Goal: Task Accomplishment & Management: Complete application form

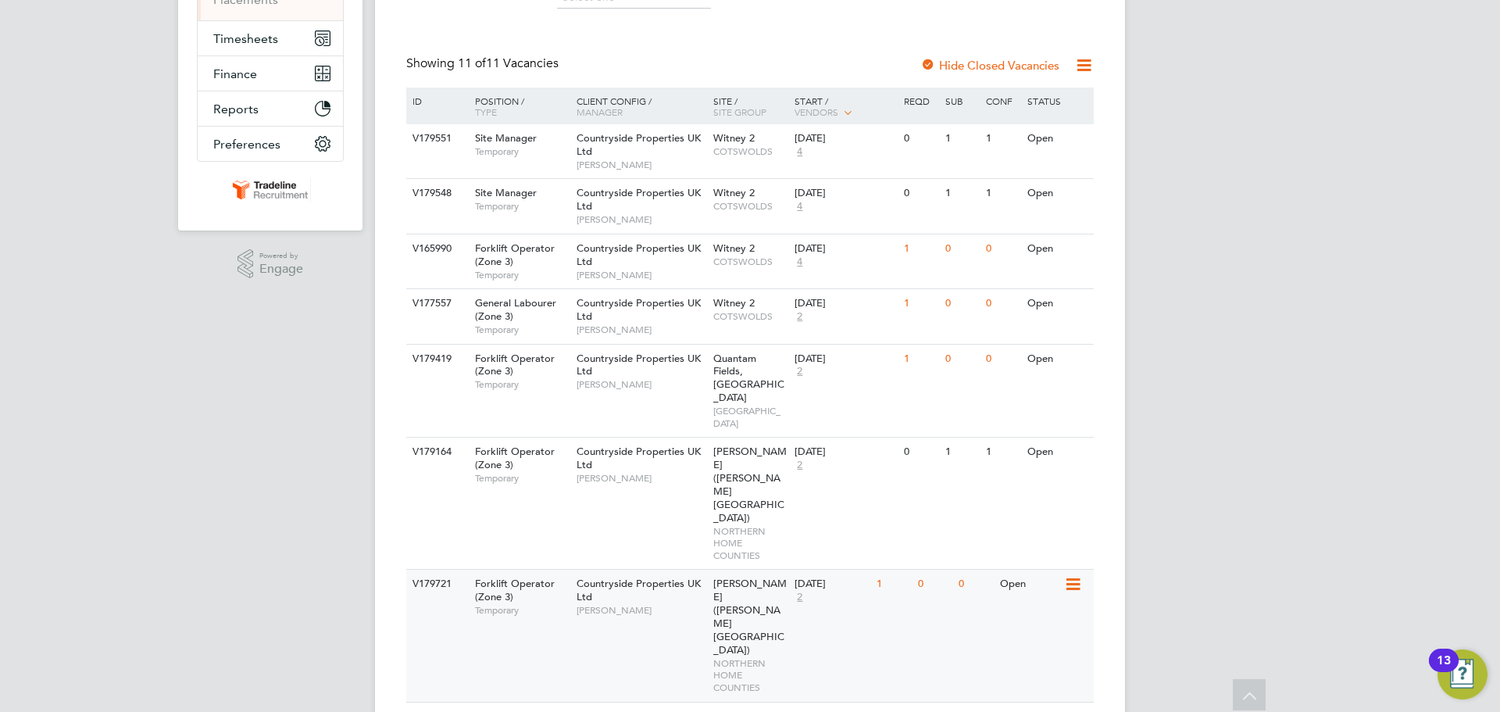
scroll to position [313, 0]
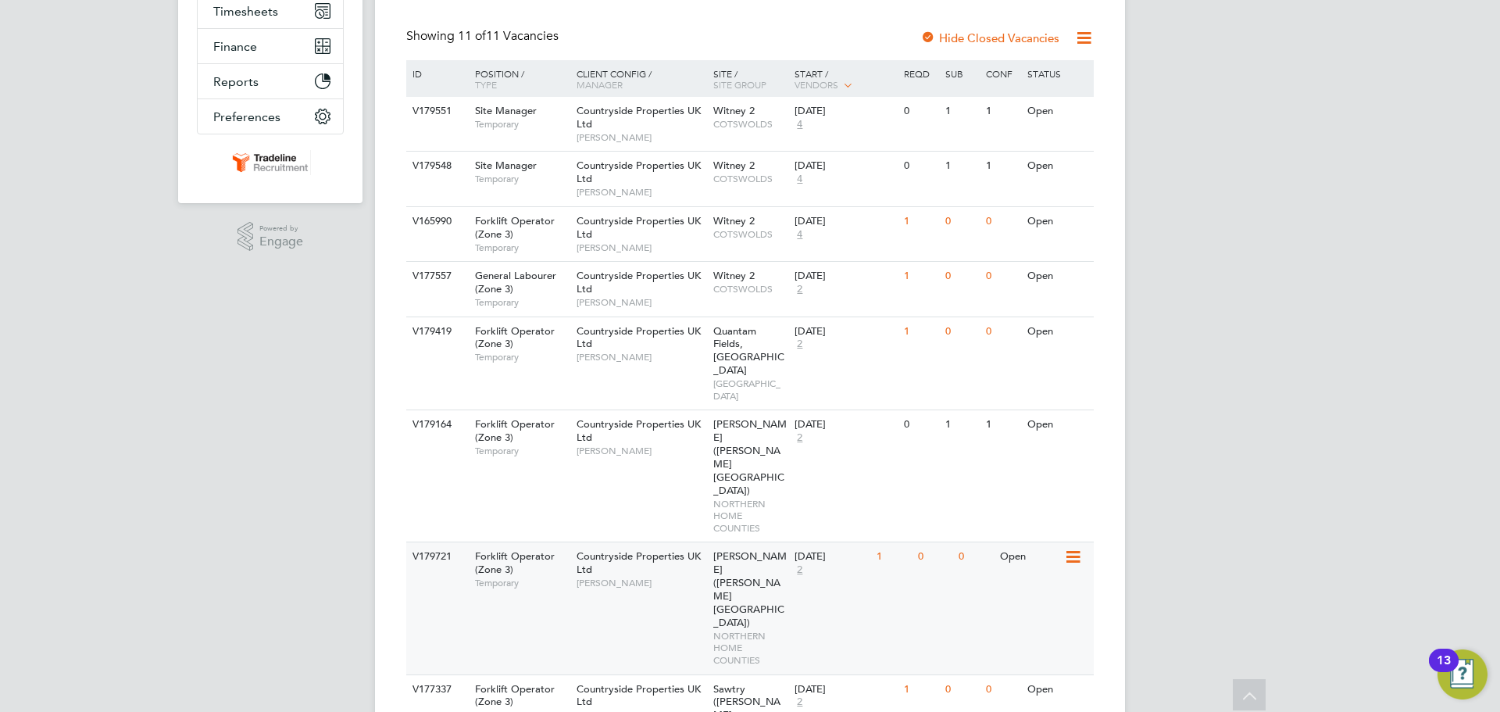
click at [975, 541] on div "V179721 Forklift Operator (Zone 3) Temporary Countryside Properties UK Ltd Jami…" at bounding box center [750, 607] width 688 height 132
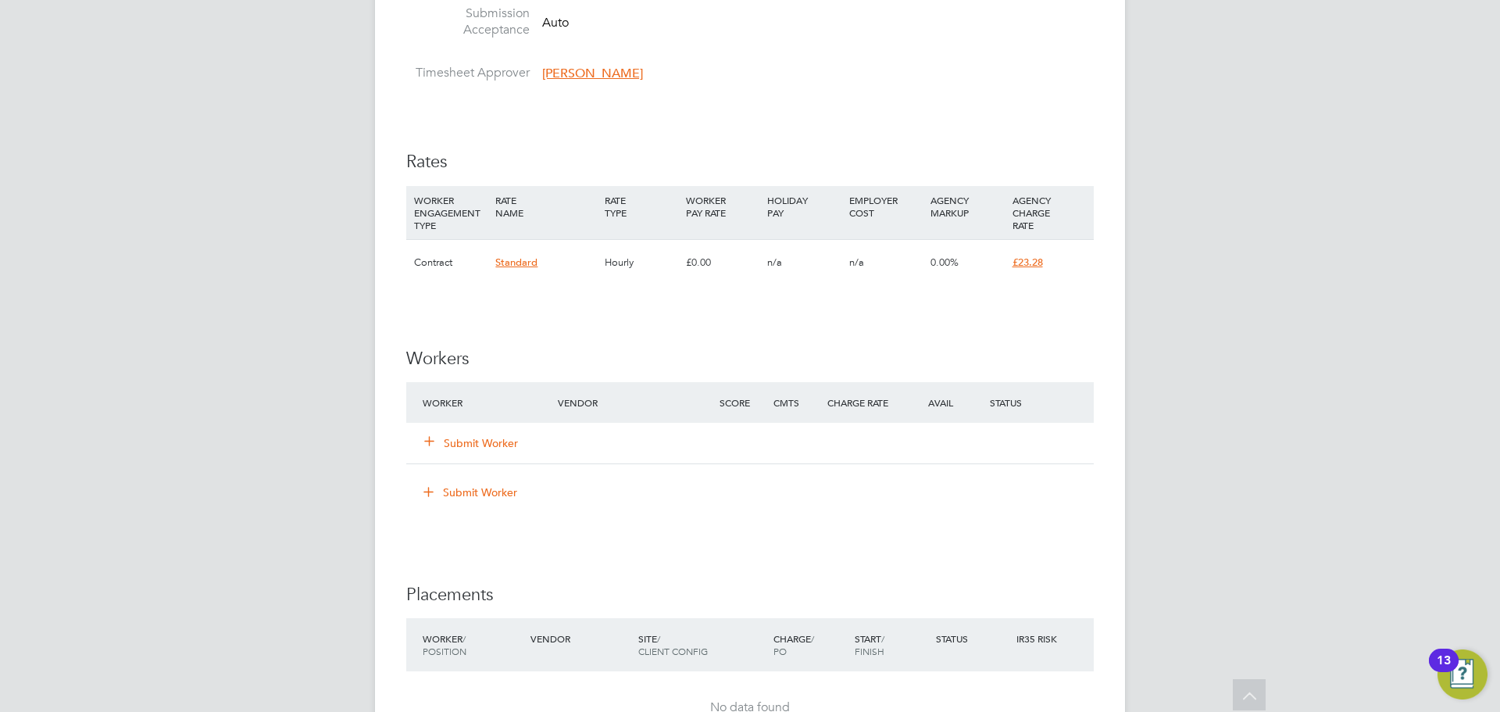
scroll to position [938, 0]
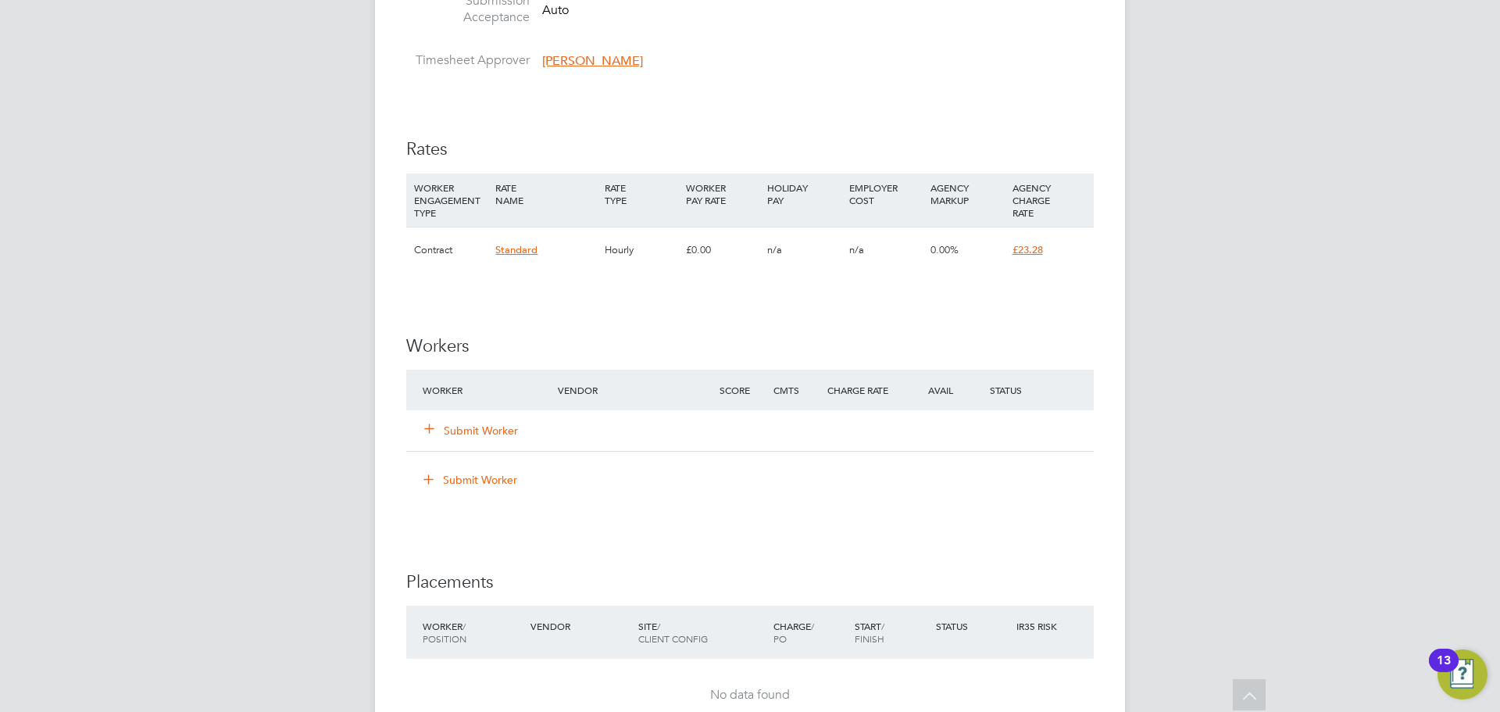
click at [489, 430] on button "Submit Worker" at bounding box center [472, 431] width 94 height 16
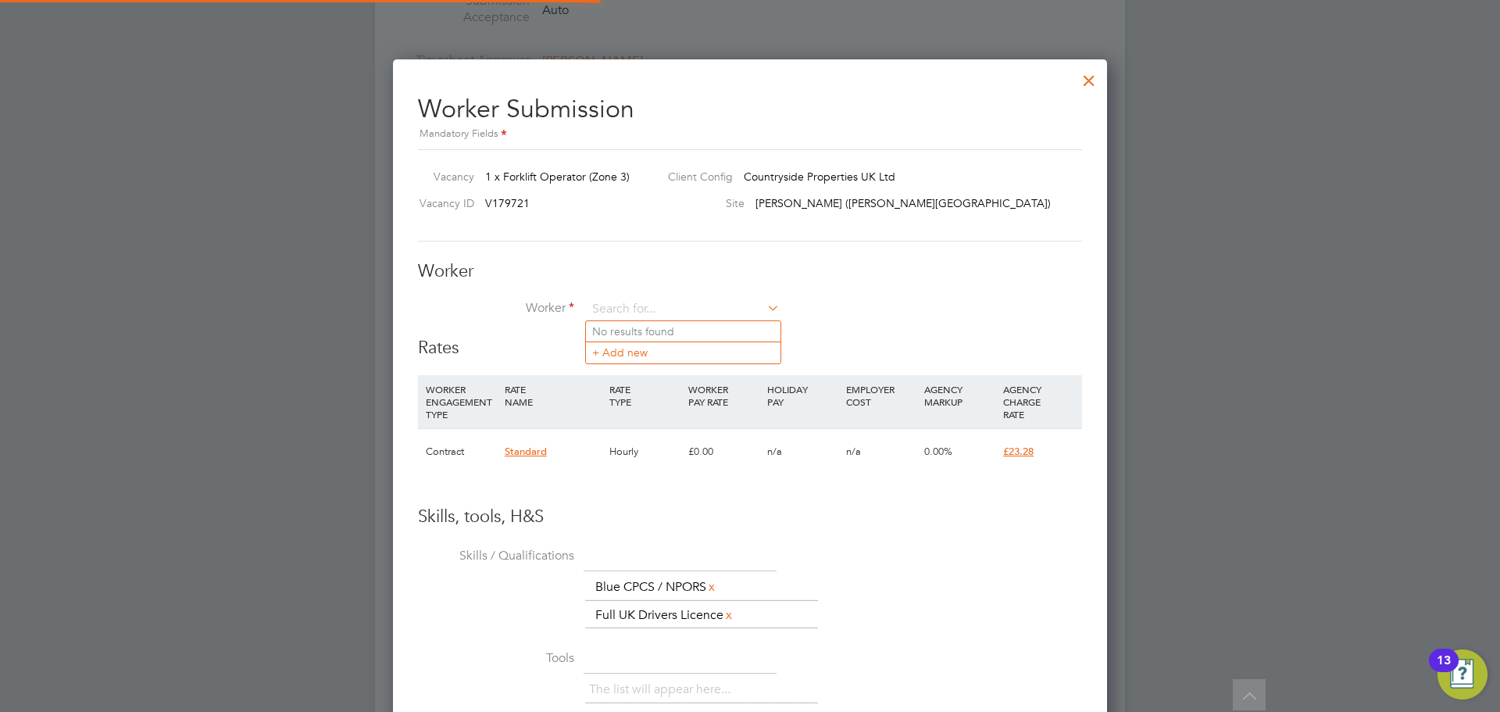
scroll to position [8, 8]
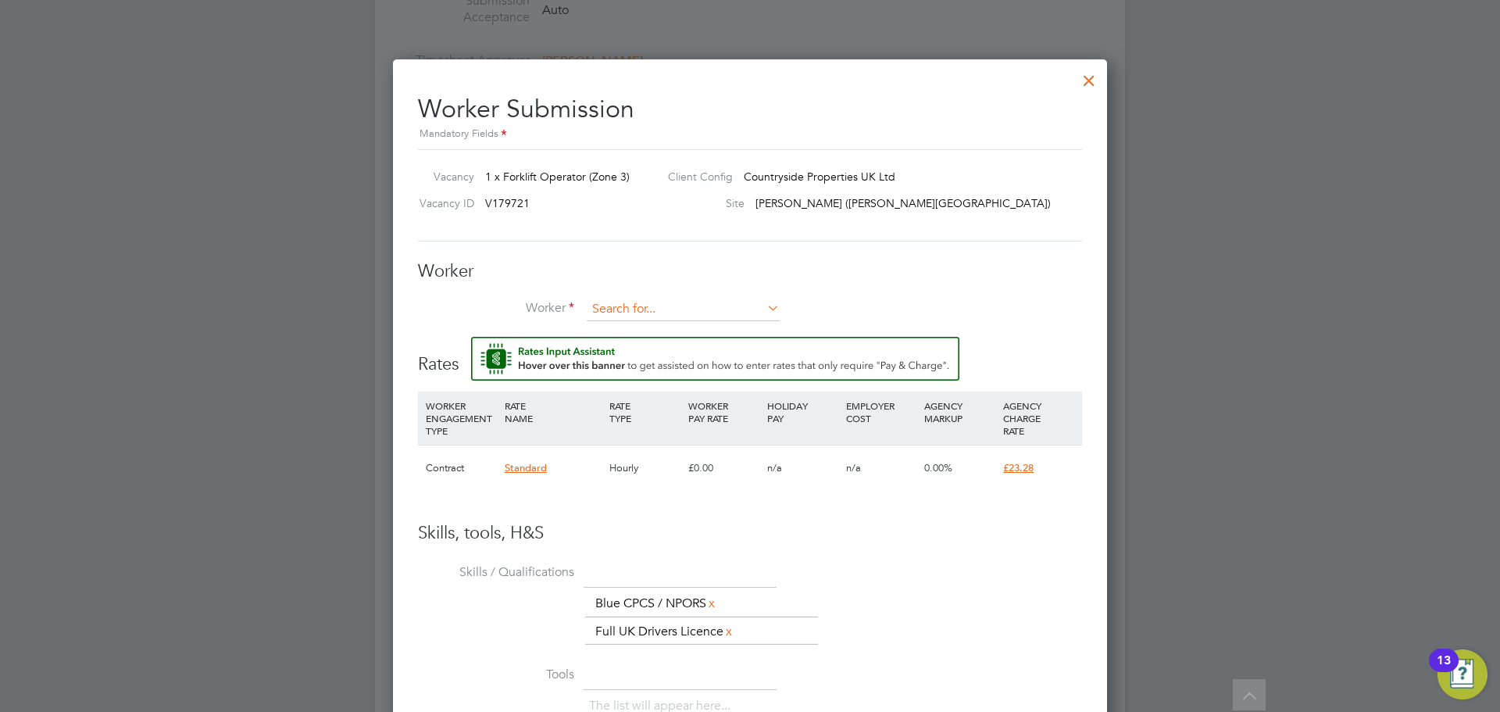
click at [623, 299] on input at bounding box center [683, 309] width 193 height 23
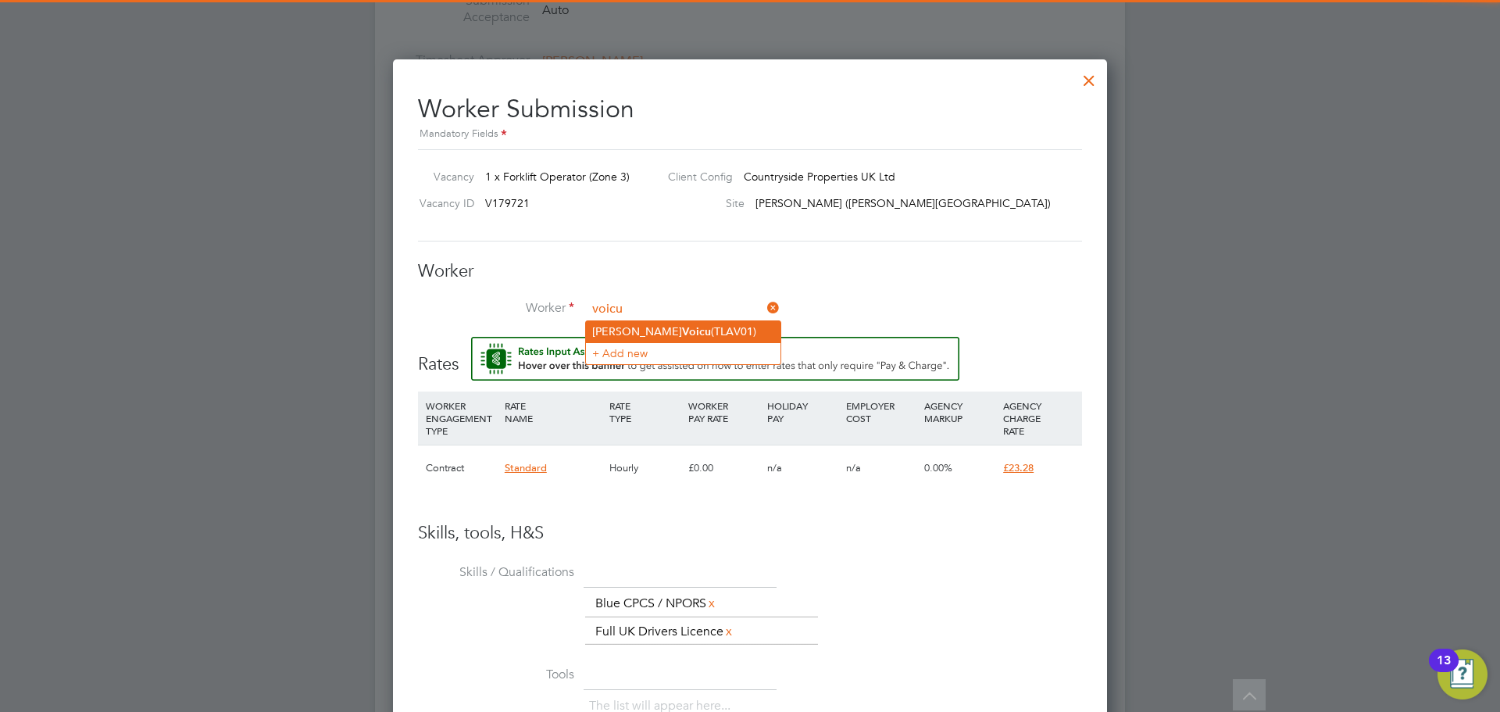
click at [624, 329] on li "Andrei Voicu (TLAV01)" at bounding box center [683, 331] width 195 height 21
type input "Andrei Voicu (TLAV01)"
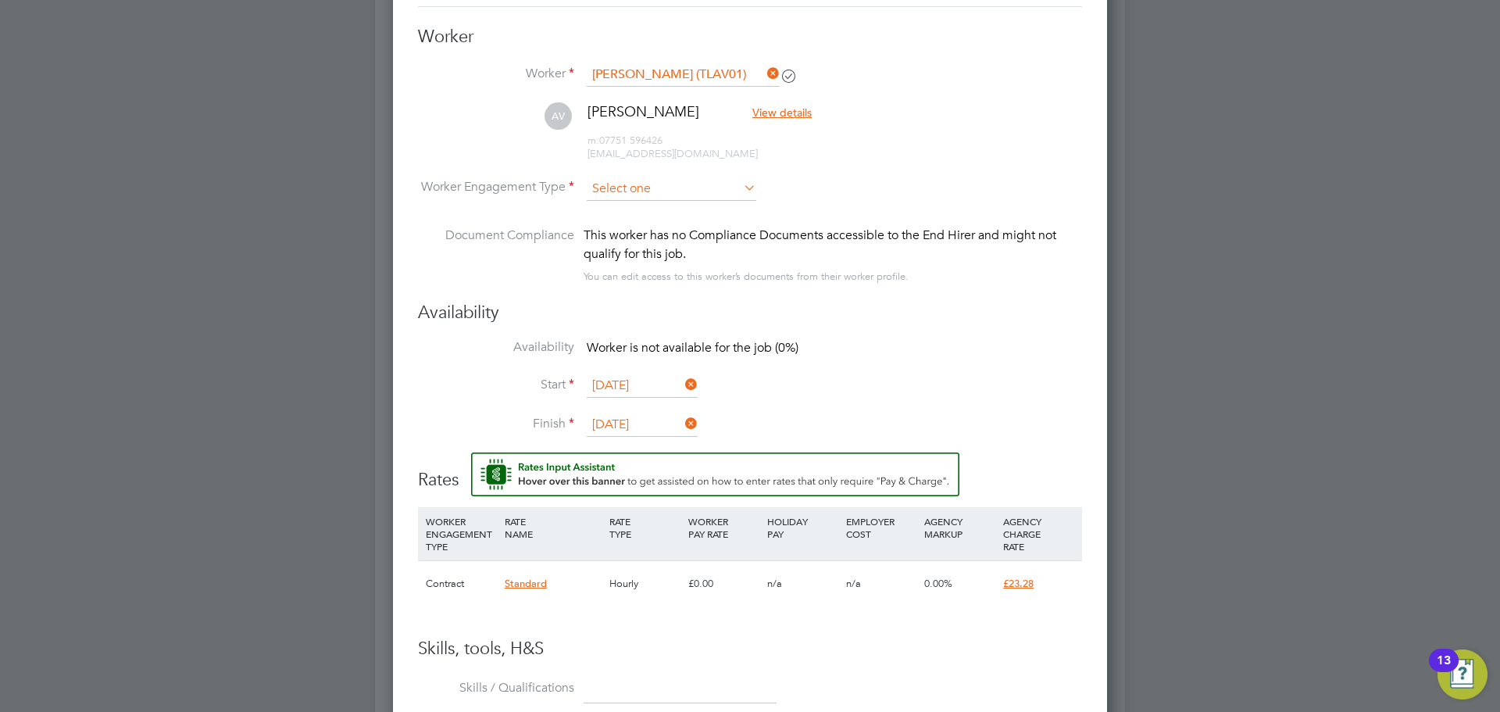
click at [622, 180] on input at bounding box center [672, 188] width 170 height 23
click at [622, 202] on li "Contract" at bounding box center [671, 210] width 171 height 20
type input "Contract"
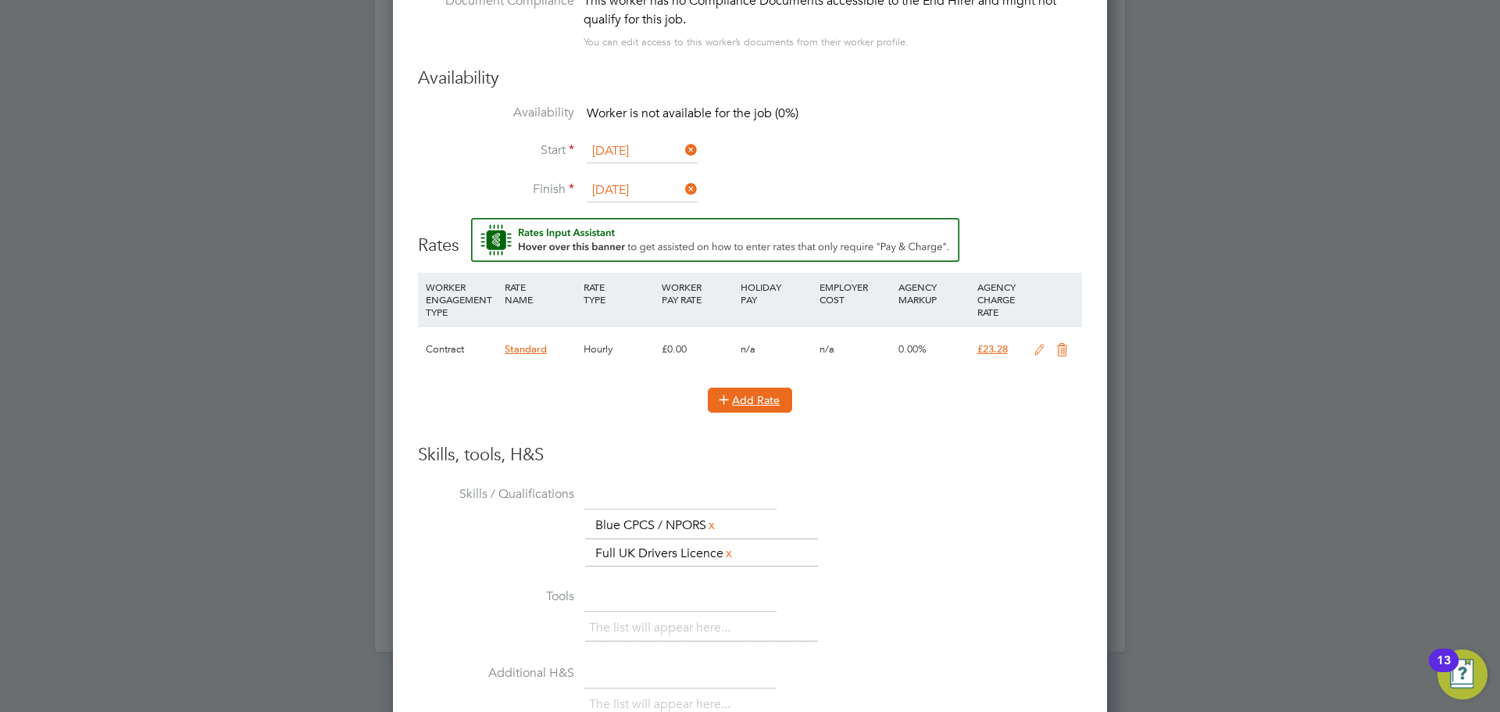
click at [715, 410] on button "Add Rate" at bounding box center [750, 400] width 84 height 25
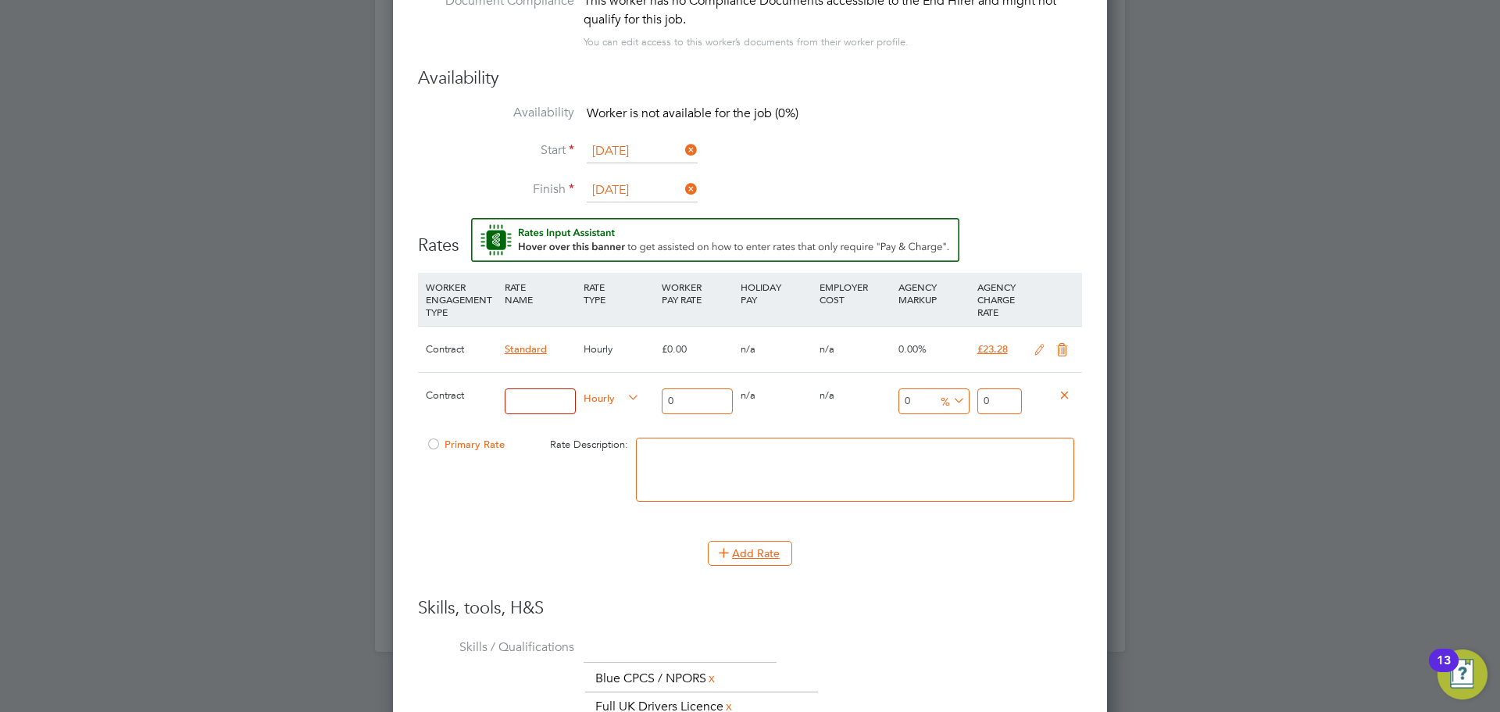
click at [546, 397] on input at bounding box center [540, 401] width 71 height 26
type input "TL"
drag, startPoint x: 676, startPoint y: 395, endPoint x: 596, endPoint y: 395, distance: 79.7
click at [596, 395] on div "Contract TL Hourly 0 0 n/a 0 n/a 0 0 % 0" at bounding box center [750, 401] width 664 height 58
type input "2"
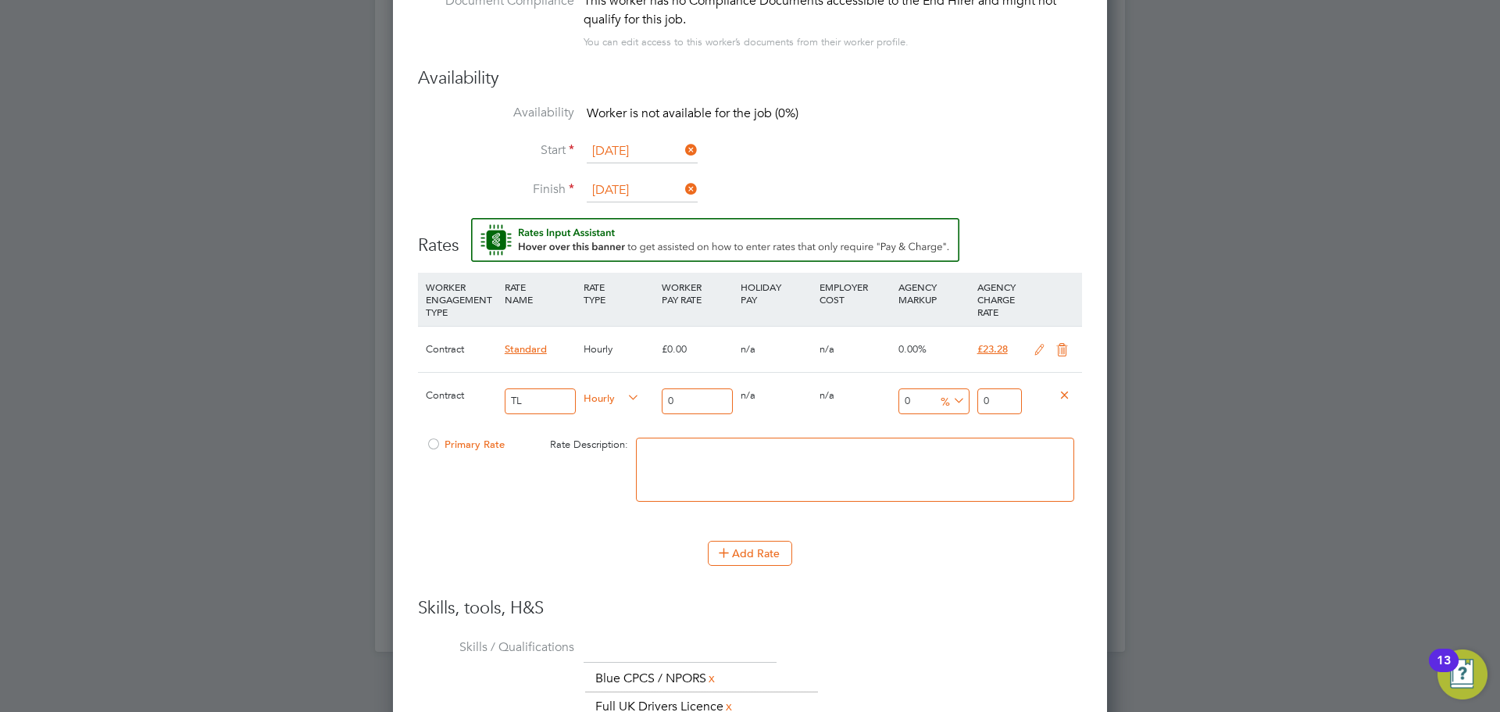
type input "2"
type input "20"
drag, startPoint x: 1001, startPoint y: 406, endPoint x: 933, endPoint y: 394, distance: 69.1
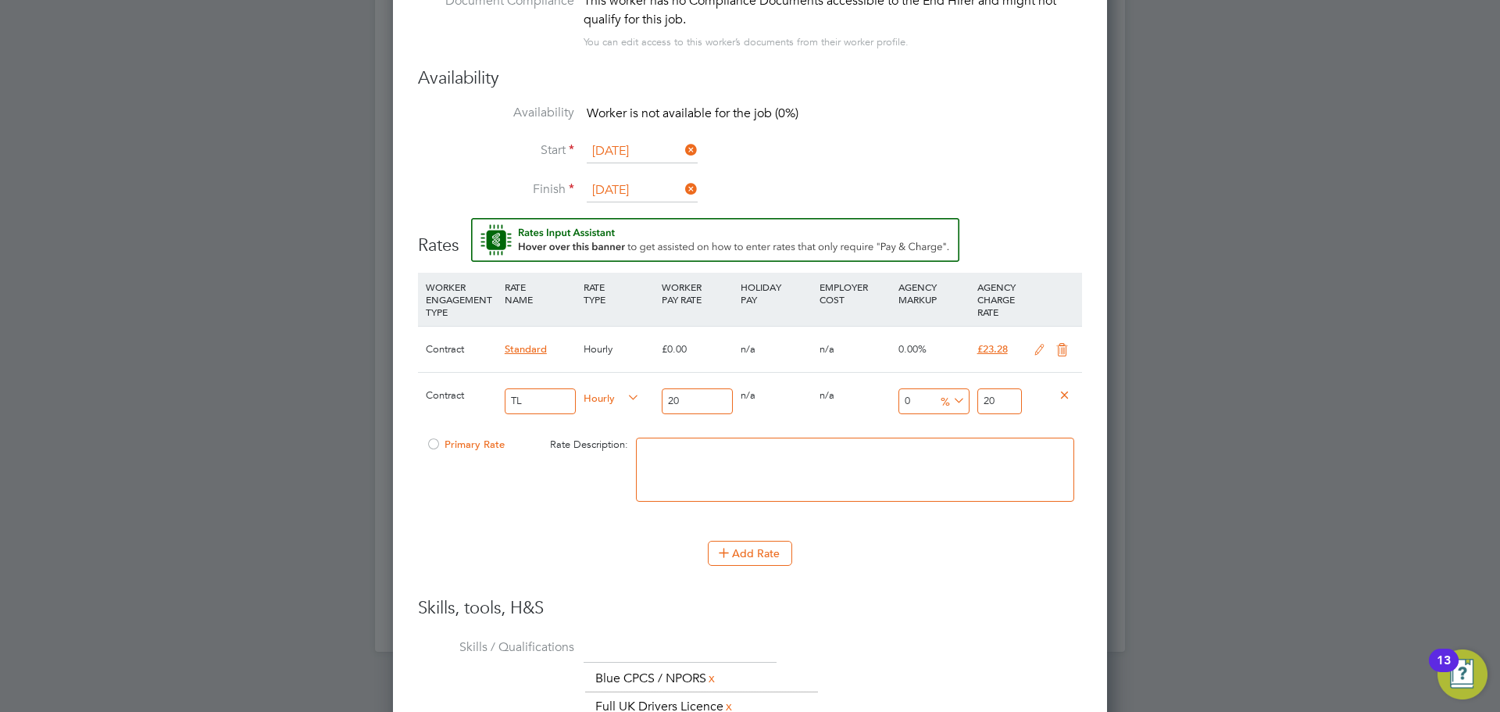
click at [933, 394] on div "Contract TL Hourly 20 0 n/a 0 n/a 0 0 % 20" at bounding box center [750, 401] width 664 height 58
type input "-90"
type input "2"
type input "15"
type input "23"
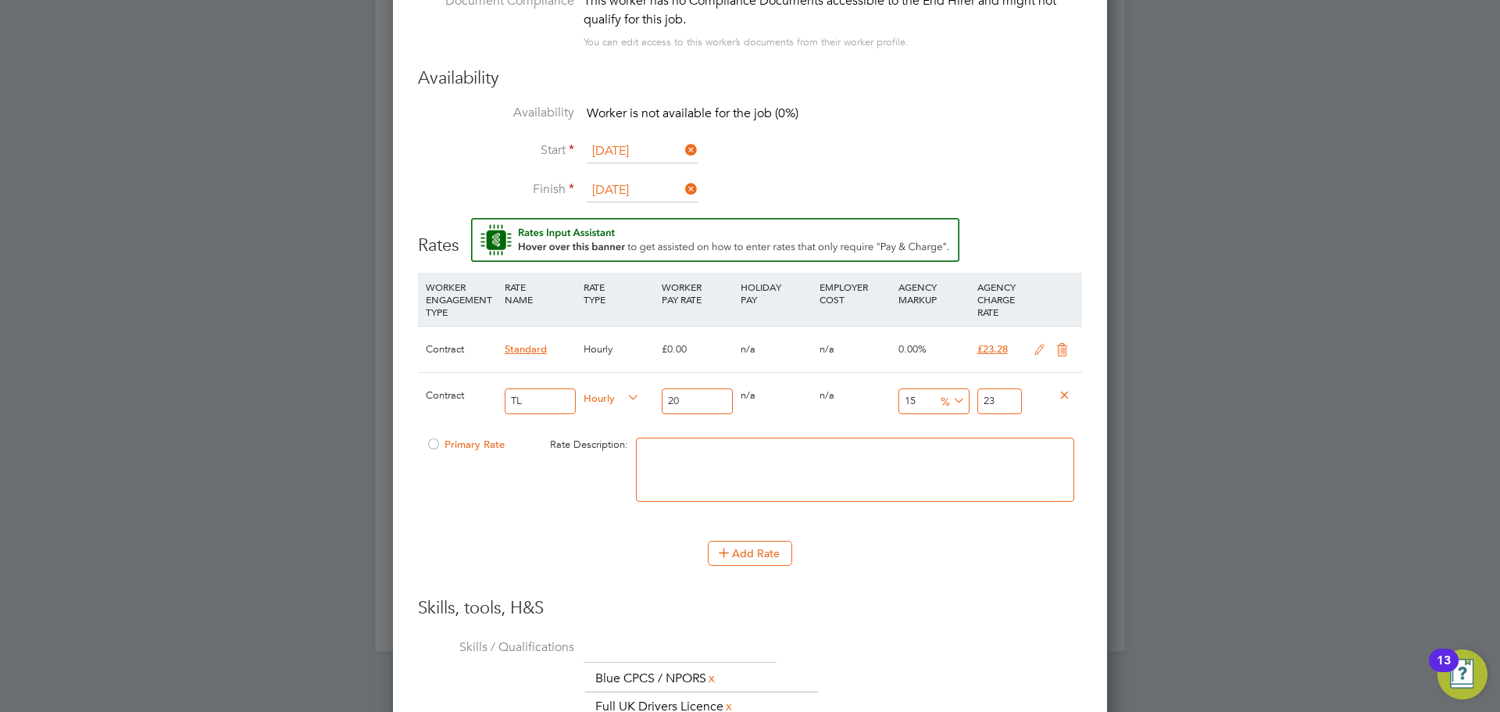
type input "16"
type input "23.2"
type input "16.4"
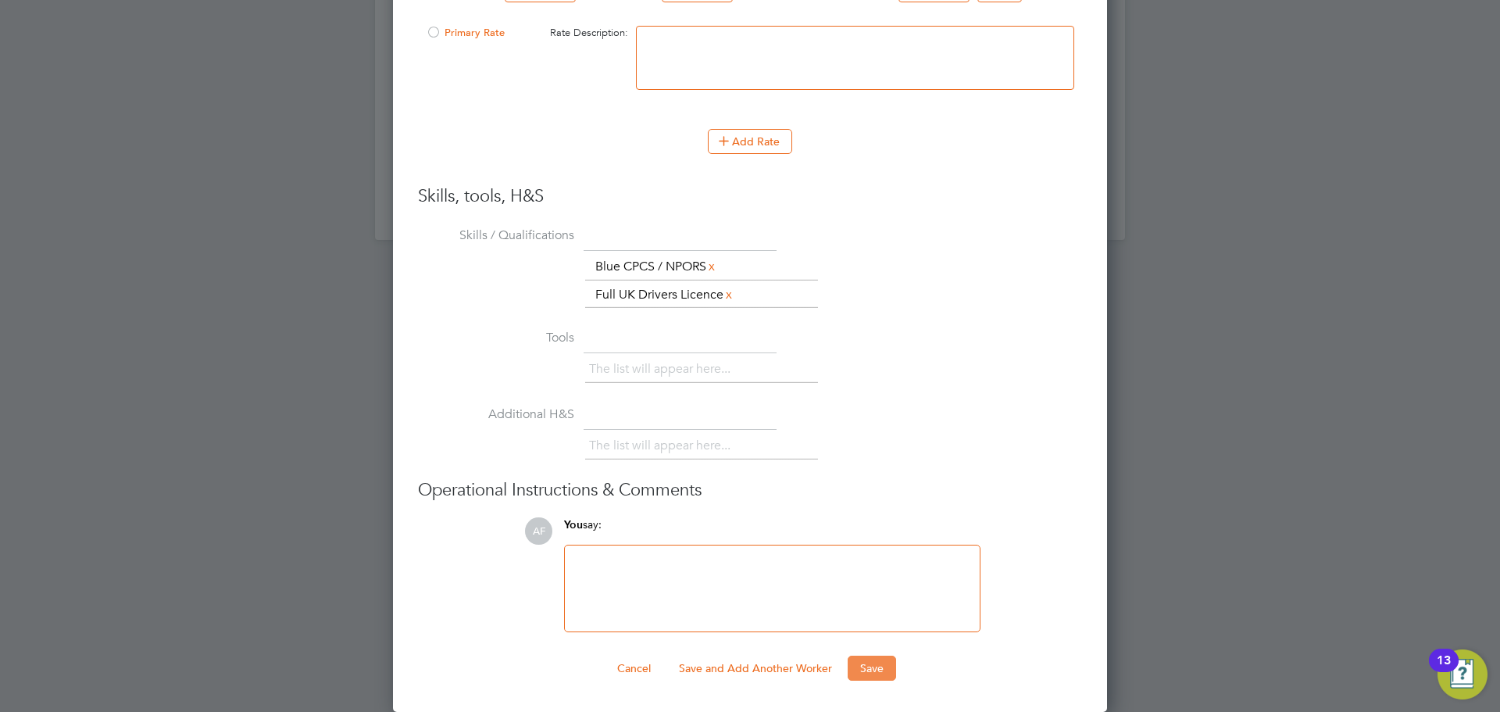
type input "23.28"
click at [855, 659] on button "Save" at bounding box center [872, 667] width 48 height 25
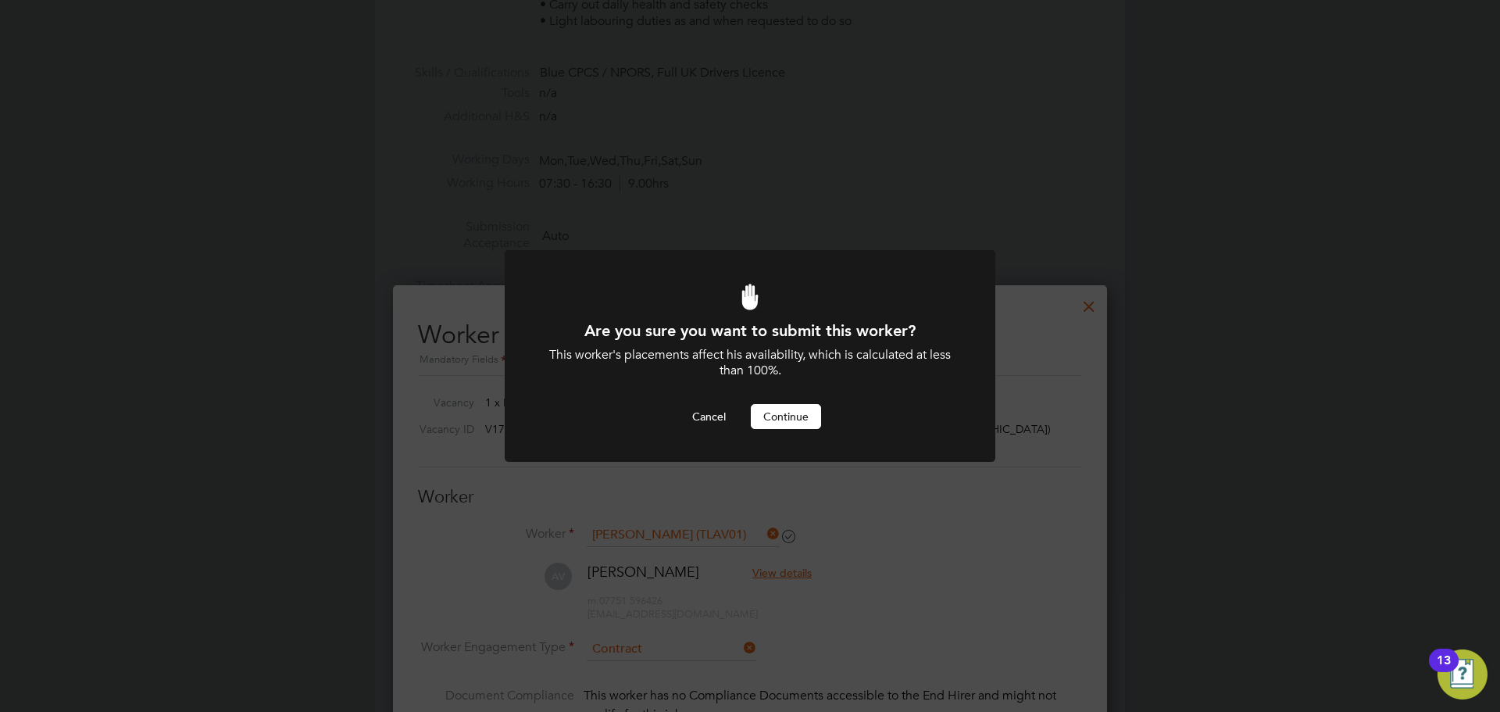
click at [758, 409] on button "Continue" at bounding box center [786, 416] width 70 height 25
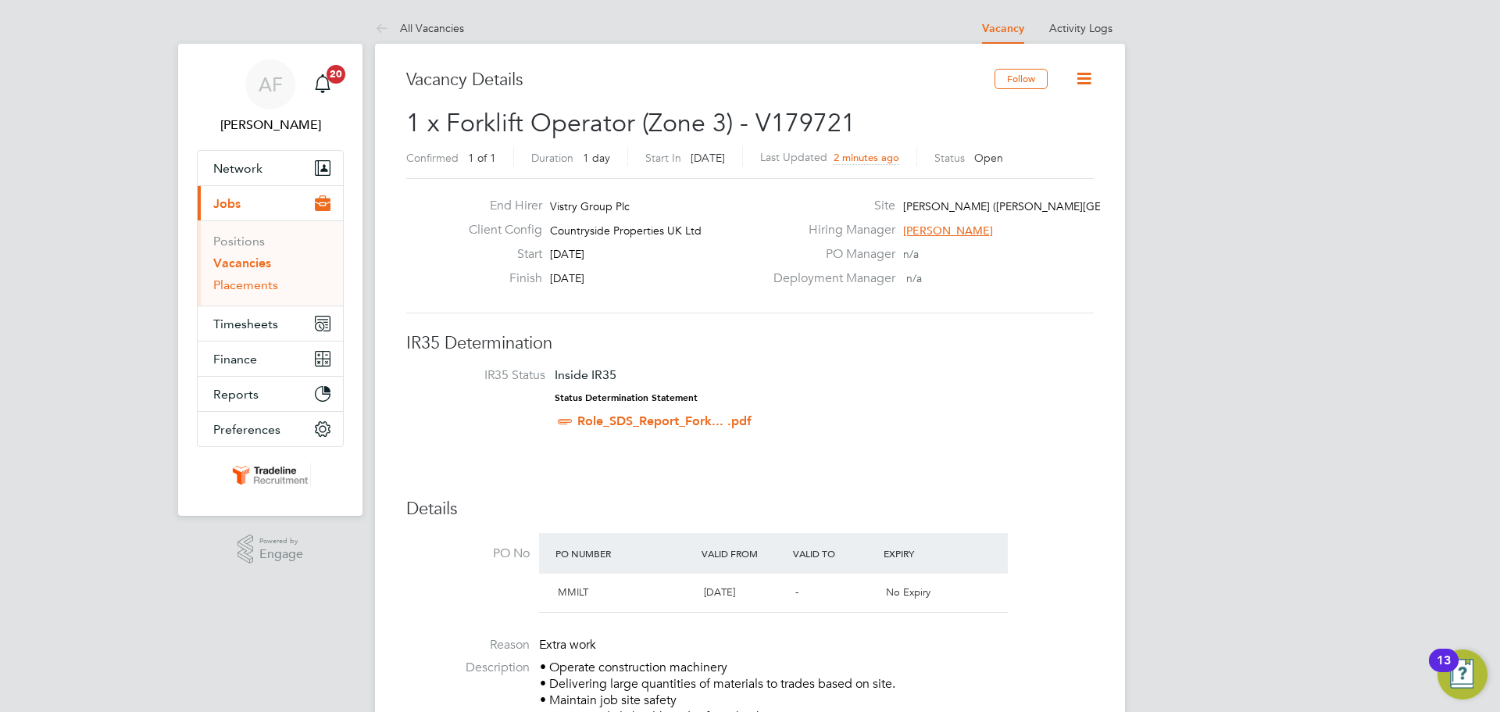
click at [251, 290] on link "Placements" at bounding box center [245, 284] width 65 height 15
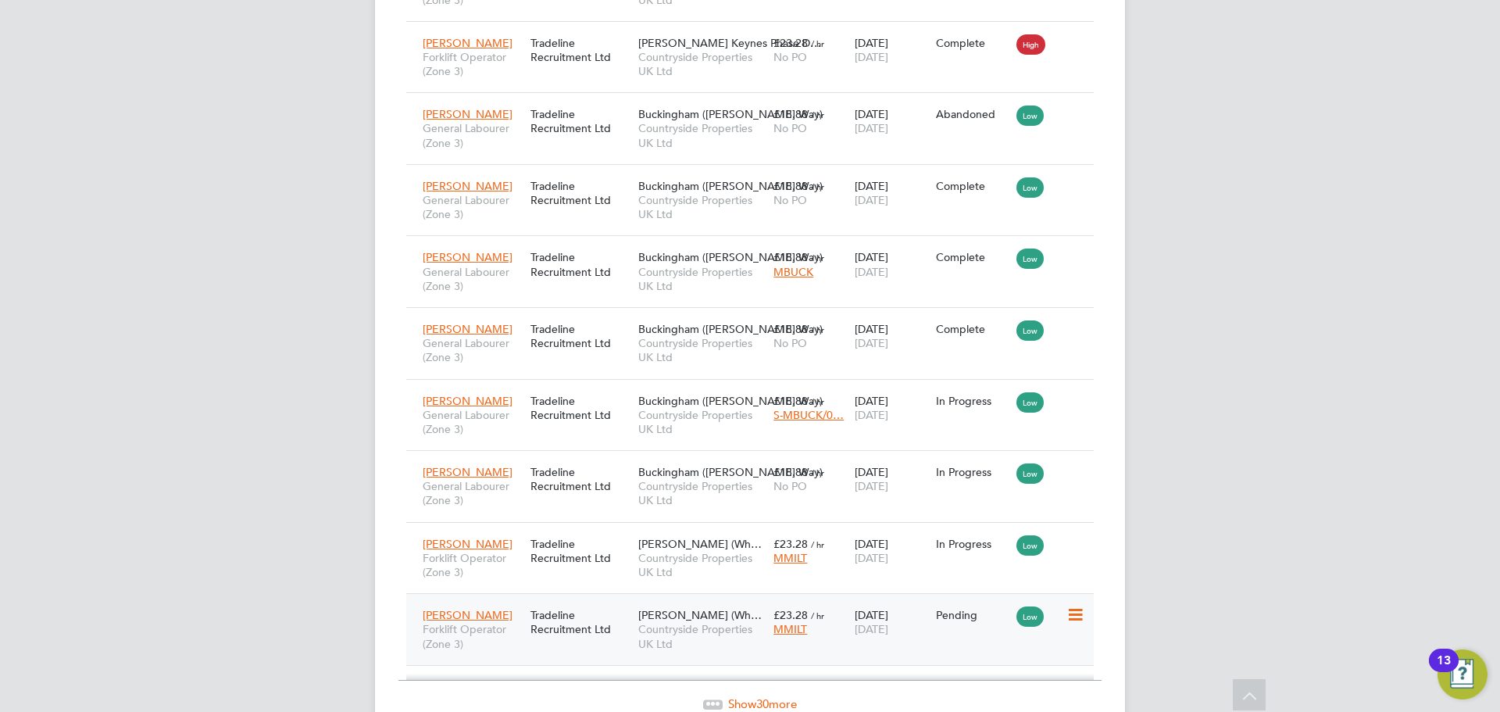
click at [1080, 605] on icon at bounding box center [1074, 614] width 16 height 19
click at [987, 638] on li "Start" at bounding box center [1027, 641] width 111 height 22
type input "[PERSON_NAME]"
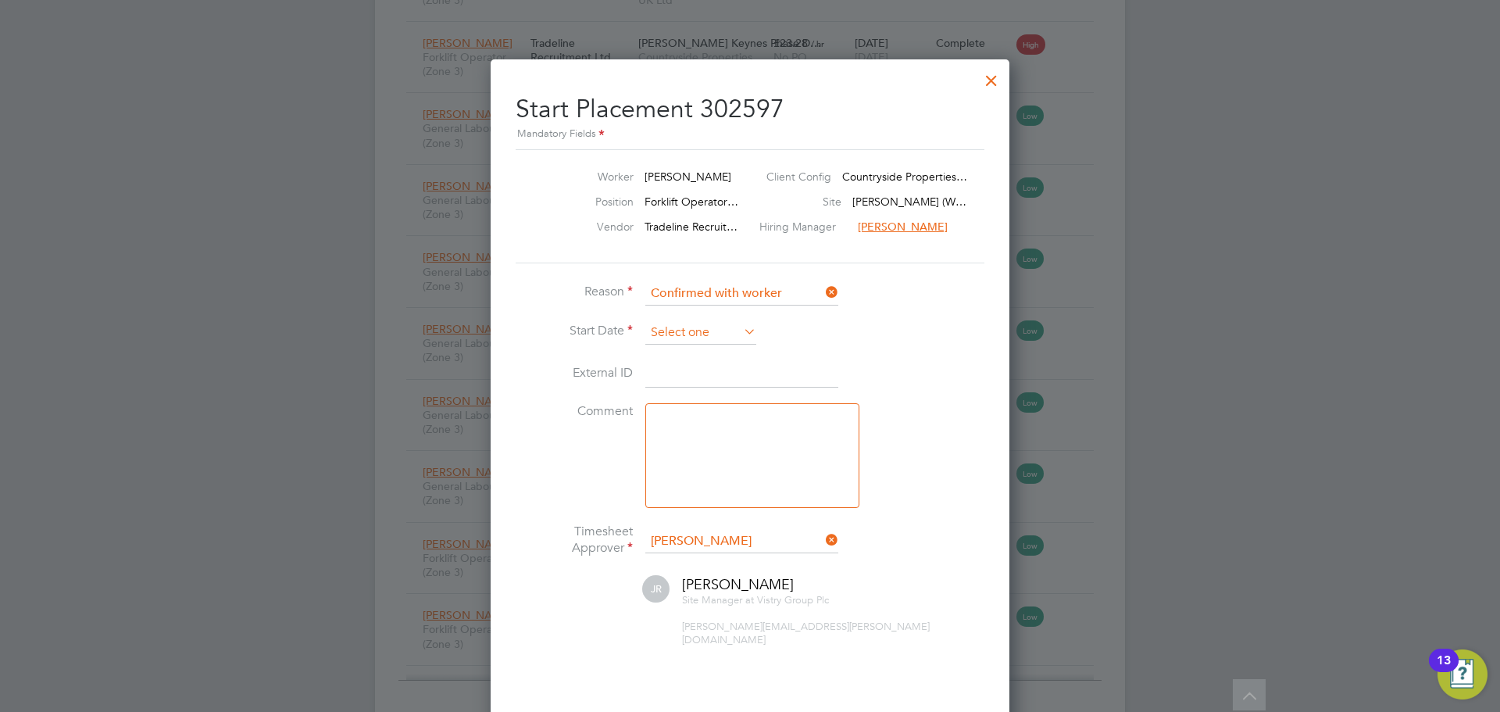
click at [676, 330] on input at bounding box center [700, 332] width 111 height 23
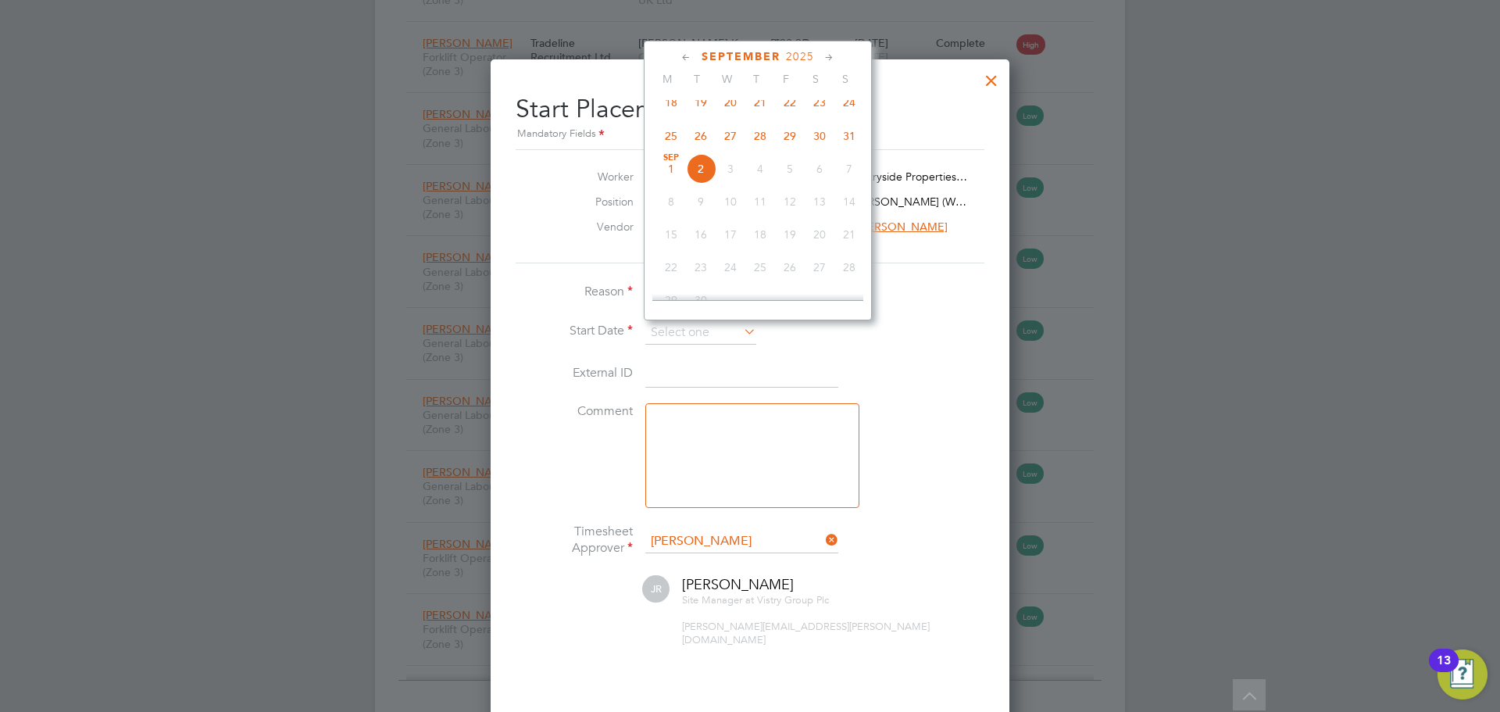
click at [823, 144] on span "30" at bounding box center [820, 136] width 30 height 30
type input "[DATE]"
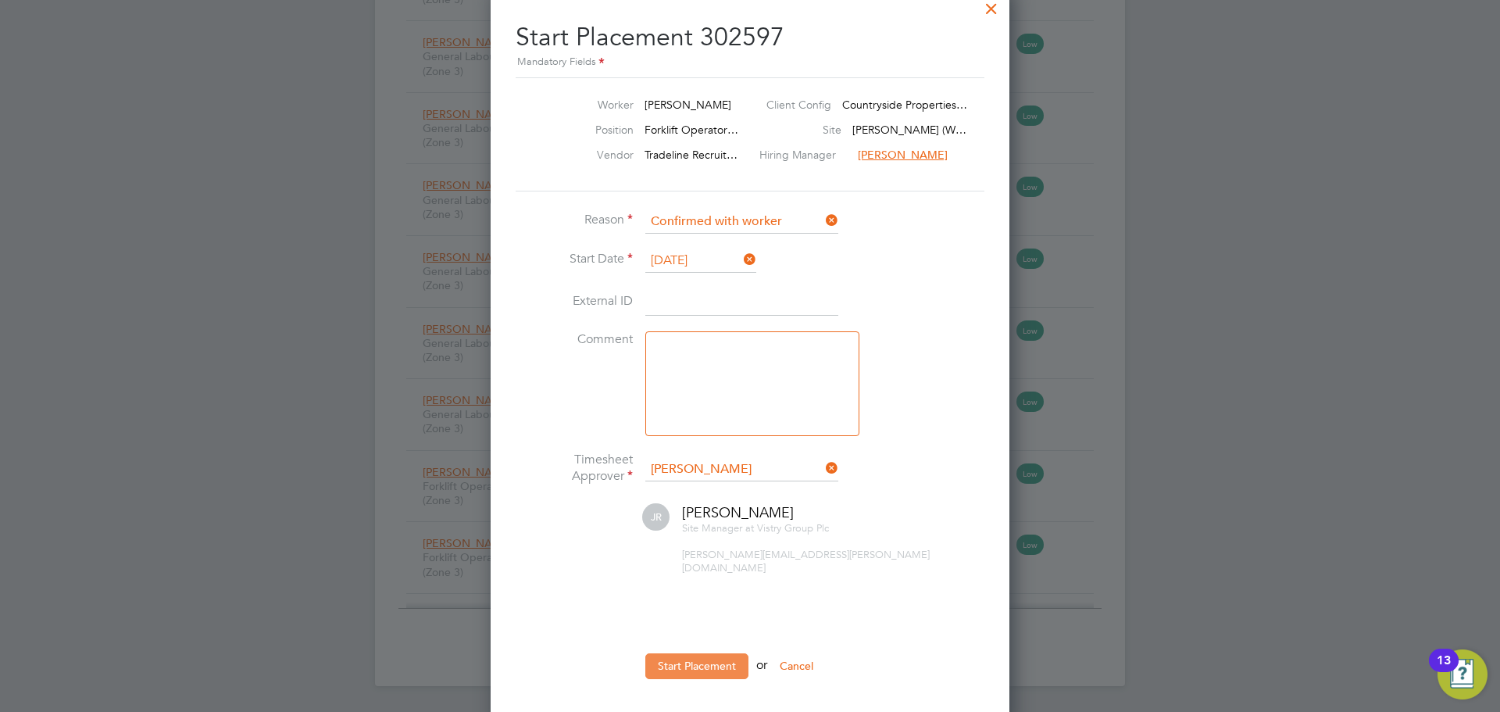
click at [731, 653] on button "Start Placement" at bounding box center [696, 665] width 103 height 25
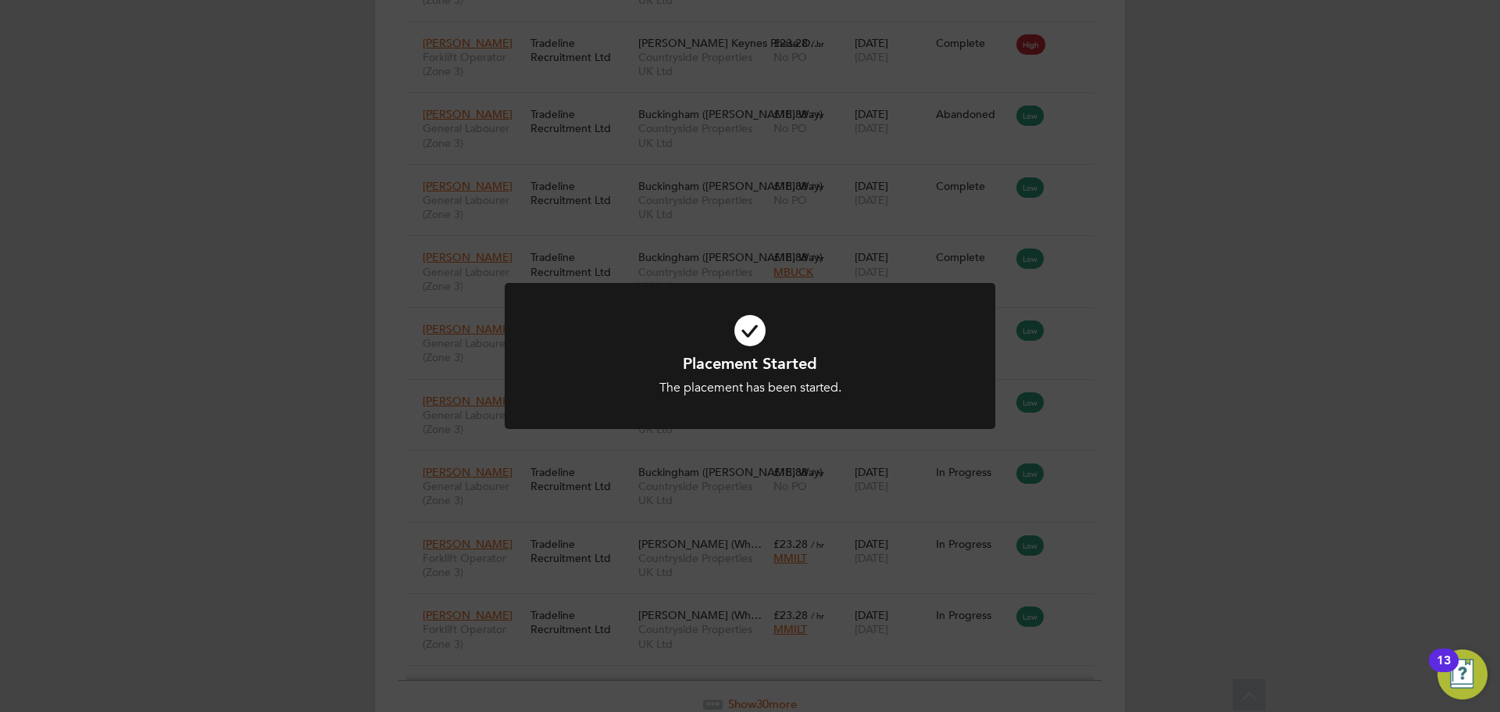
click at [1237, 313] on div "Placement Started The placement has been started. Cancel Okay" at bounding box center [750, 356] width 1500 height 712
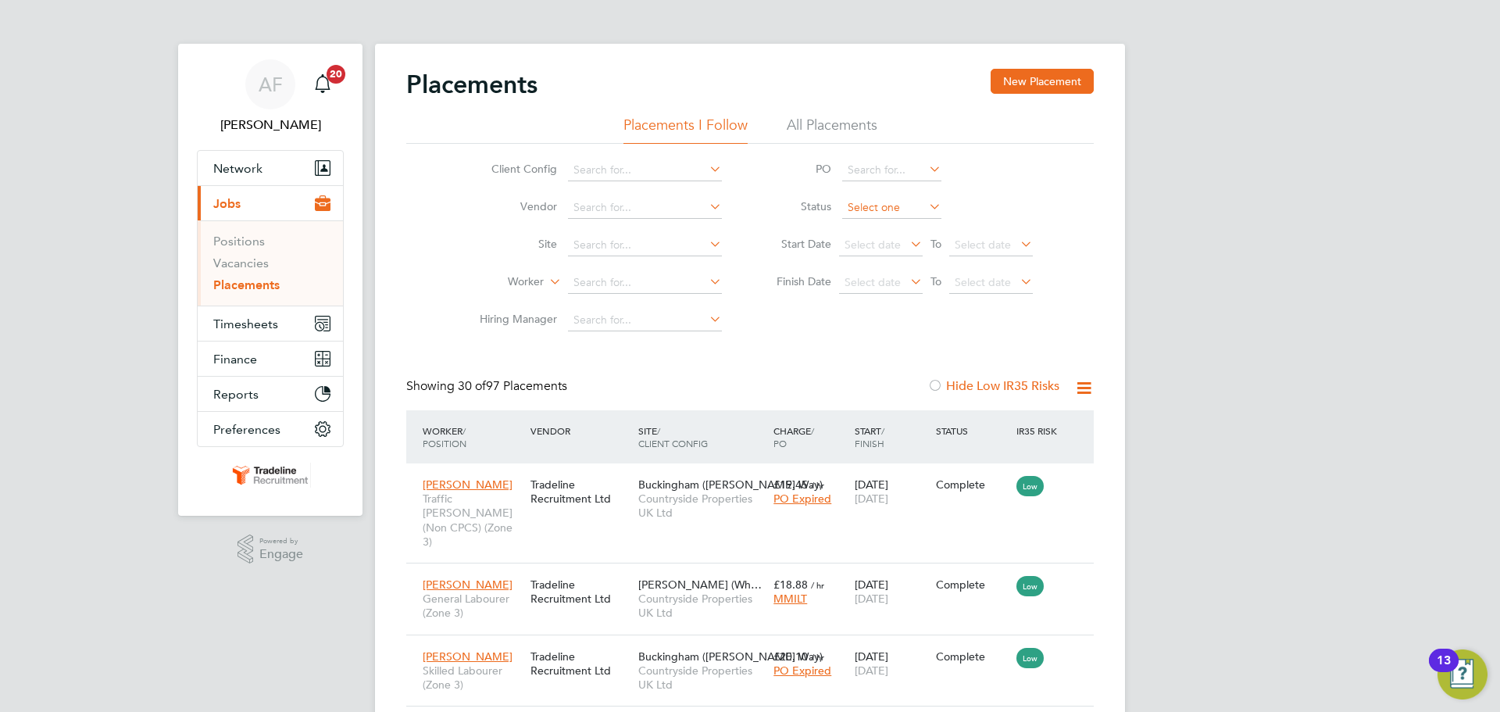
click at [867, 202] on input at bounding box center [891, 208] width 99 height 22
click at [866, 220] on li "Active" at bounding box center [891, 228] width 101 height 20
type input "Active"
